Goal: Book appointment/travel/reservation

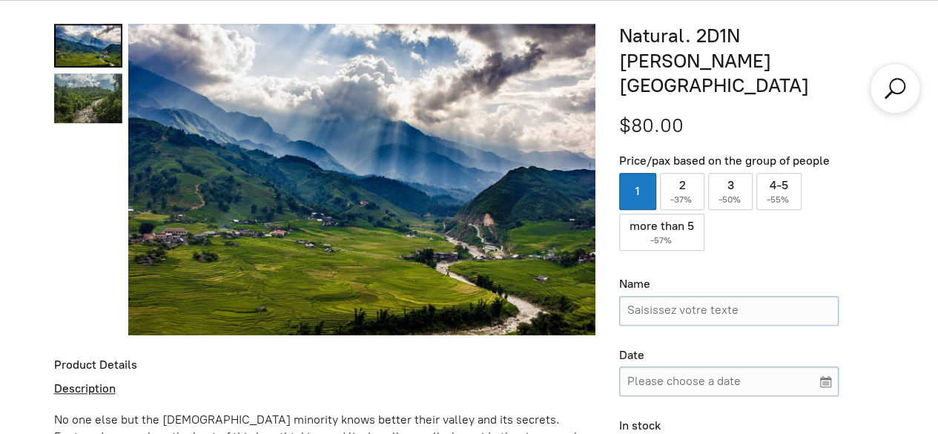
scroll to position [406, 0]
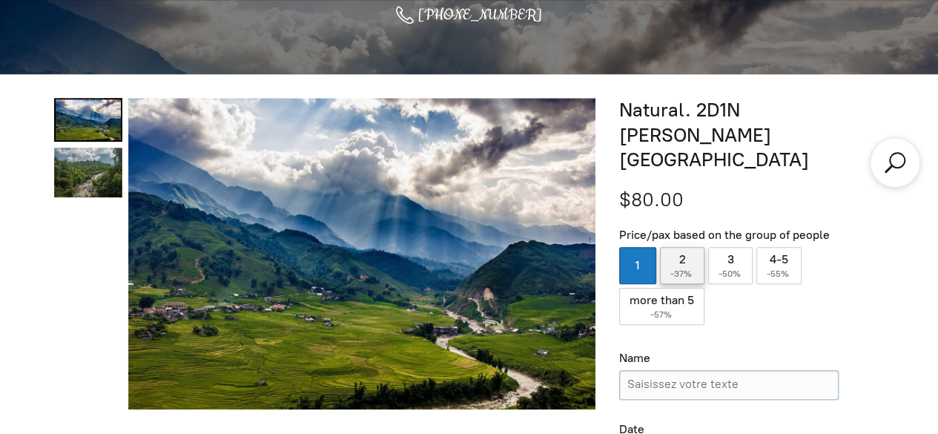
click at [686, 247] on label "2 ( -37% )" at bounding box center [682, 265] width 44 height 37
click at [686, 247] on input "2 ( -37% )" at bounding box center [682, 265] width 44 height 37
radio input "true"
click at [637, 247] on label "1" at bounding box center [637, 265] width 37 height 37
click at [637, 247] on input "1" at bounding box center [637, 265] width 37 height 37
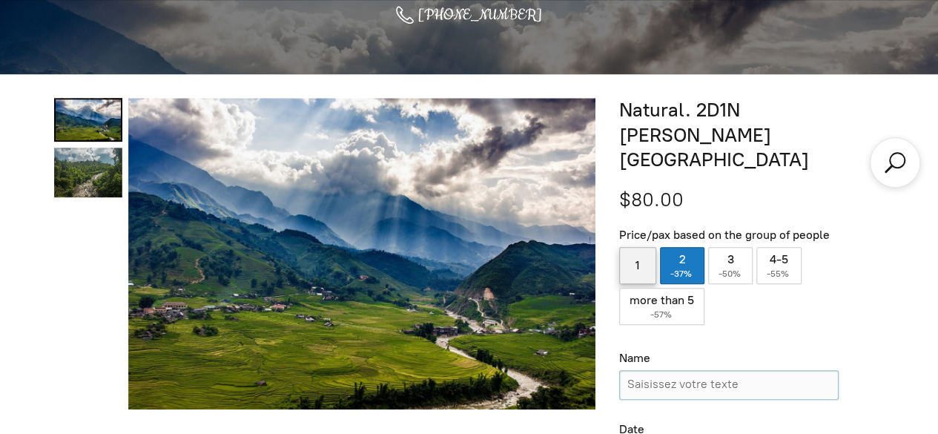
radio input "true"
click at [663, 247] on label "2 ( -37% )" at bounding box center [682, 265] width 44 height 37
click at [663, 247] on input "2 ( -37% )" at bounding box center [682, 265] width 44 height 37
radio input "true"
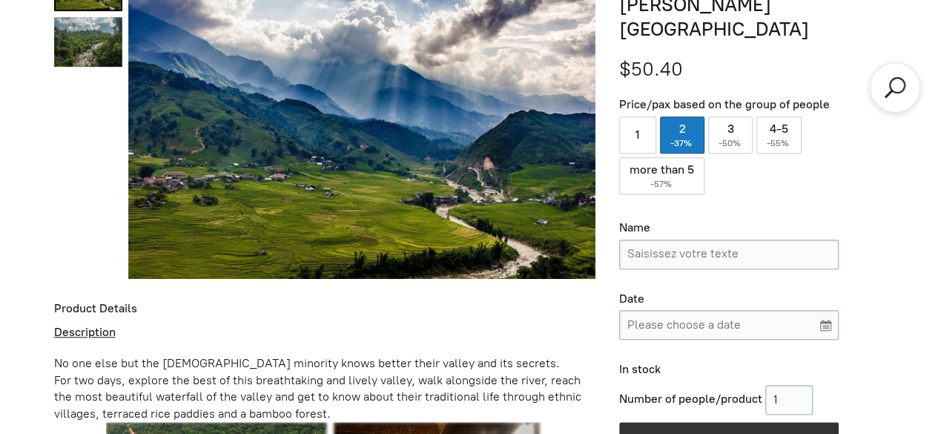
scroll to position [555, 0]
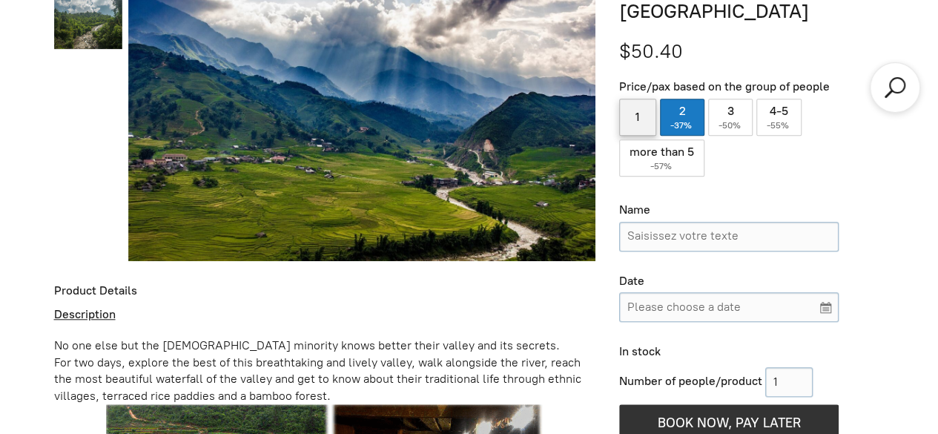
click at [640, 99] on label "1" at bounding box center [637, 117] width 37 height 37
click at [640, 99] on input "1" at bounding box center [637, 117] width 37 height 37
radio input "true"
click at [680, 99] on label "2 ( -37% )" at bounding box center [682, 117] width 44 height 37
click at [680, 99] on input "2 ( -37% )" at bounding box center [682, 117] width 44 height 37
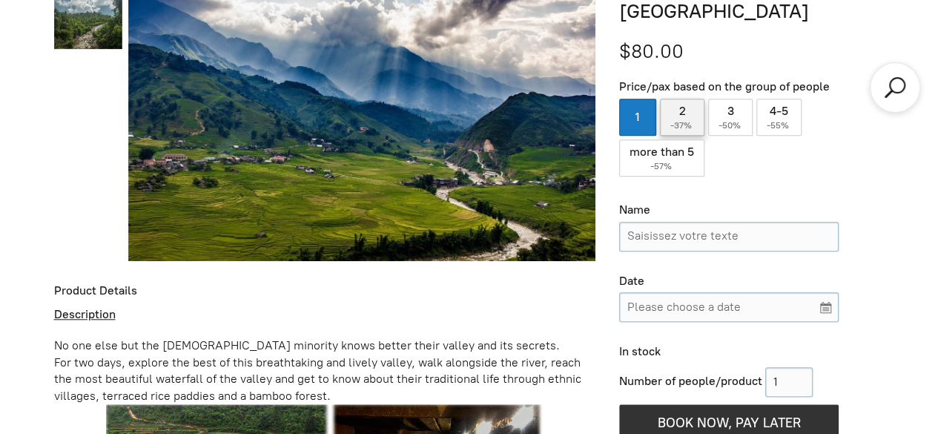
radio input "true"
